Goal: Complete application form

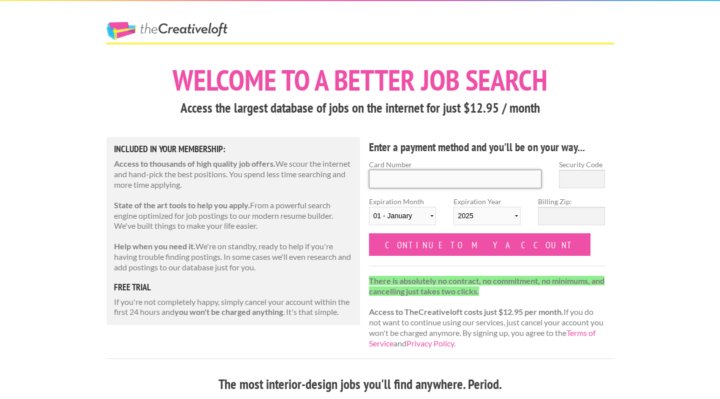
click at [467, 173] on input "Card Number" at bounding box center [455, 179] width 173 height 19
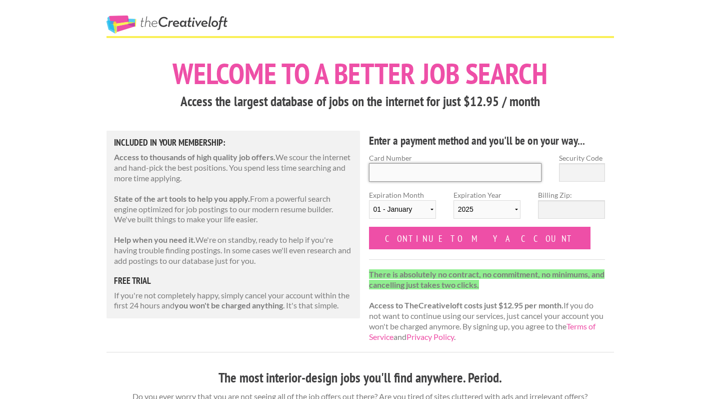
scroll to position [6, 0]
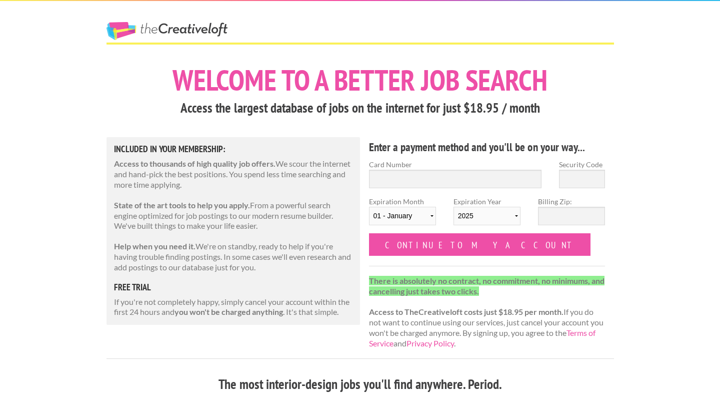
scroll to position [6, 0]
